Goal: Browse casually

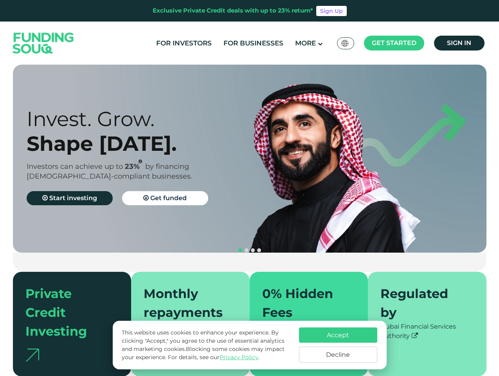
click at [394, 43] on span "Get started" at bounding box center [394, 42] width 45 height 7
click at [250, 159] on div "Invest. Grow. Shape [DATE]. Investors can achieve up to 23% by financing [DEMOG…" at bounding box center [145, 158] width 237 height 104
click at [249, 159] on div "Invest. Grow. Shape [DATE]. Investors can achieve up to 23% by financing [DEMOG…" at bounding box center [145, 158] width 237 height 104
click at [0, 213] on section "Prosperity Meets Principle. Shariah Compliance [DEMOGRAPHIC_DATA] compliant inv…" at bounding box center [249, 221] width 499 height 312
click at [250, 247] on button "navigation" at bounding box center [253, 250] width 6 height 6
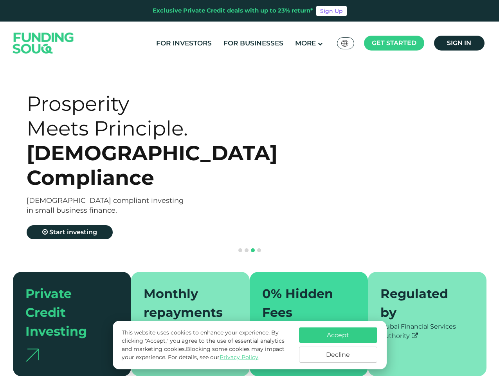
click at [240, 248] on span "navigation" at bounding box center [240, 250] width 4 height 4
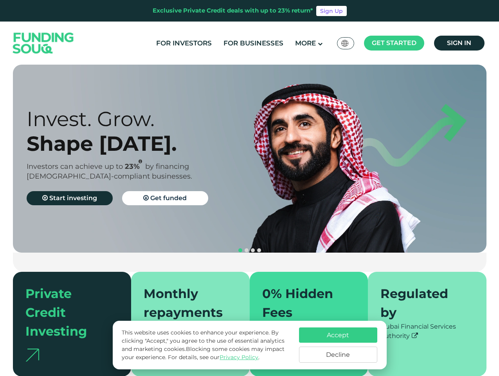
click at [247, 248] on span "navigation" at bounding box center [247, 250] width 4 height 4
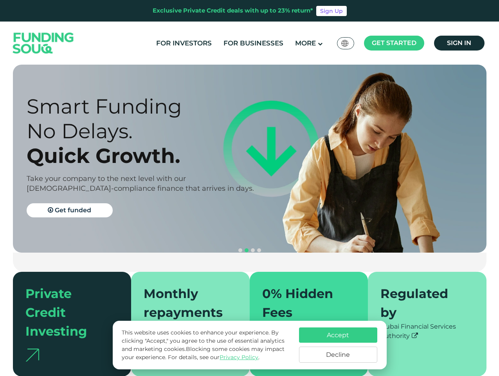
click at [253, 248] on span "navigation" at bounding box center [253, 250] width 4 height 4
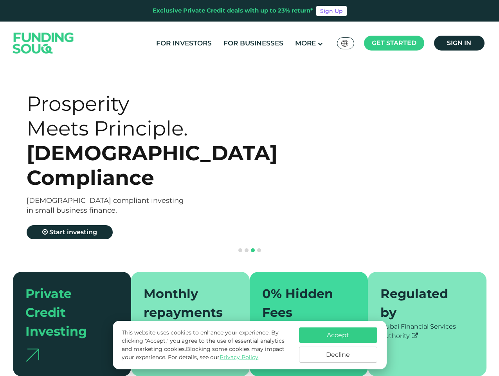
click at [259, 248] on span "navigation" at bounding box center [259, 250] width 4 height 4
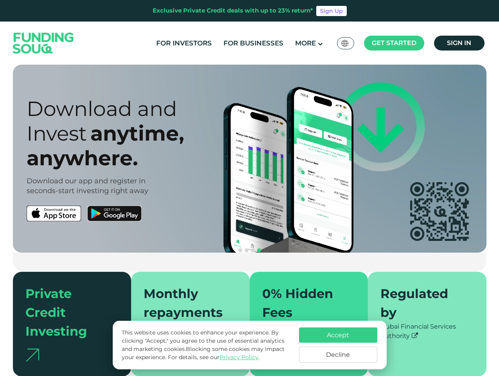
click at [338, 345] on div "Accept Decline" at bounding box center [338, 344] width 78 height 35
